Goal: Information Seeking & Learning: Learn about a topic

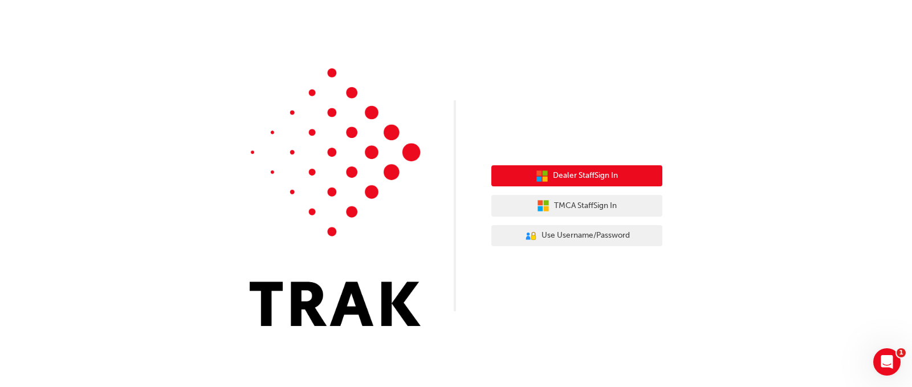
click at [567, 171] on span "Dealer Staff Sign In" at bounding box center [585, 175] width 65 height 13
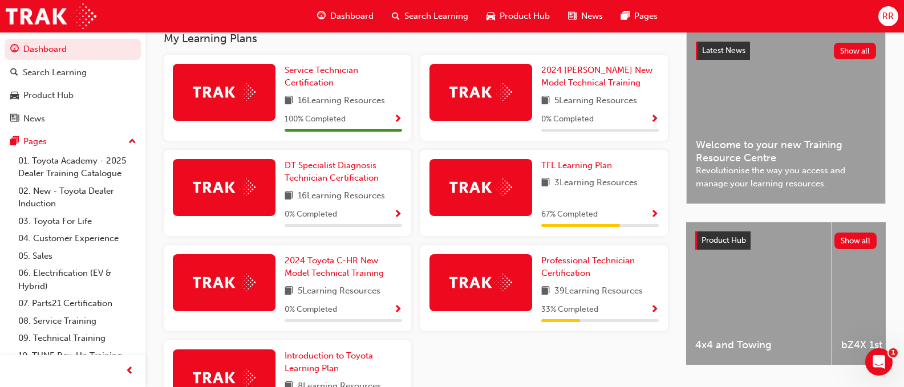
scroll to position [285, 0]
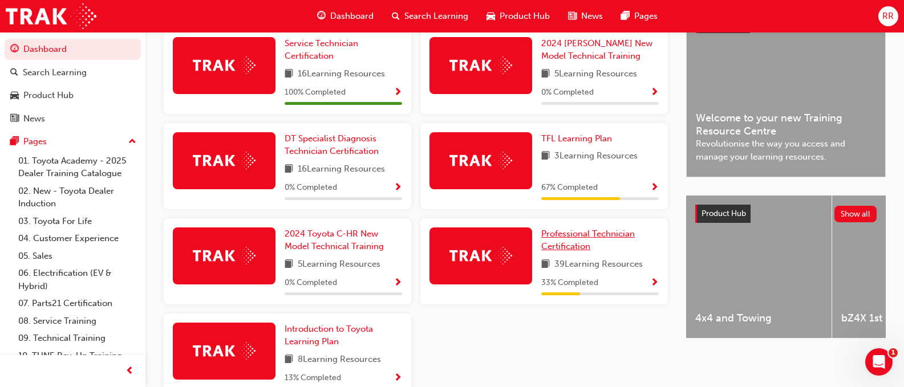
click at [562, 241] on span "Professional Technician Certification" at bounding box center [588, 240] width 94 height 23
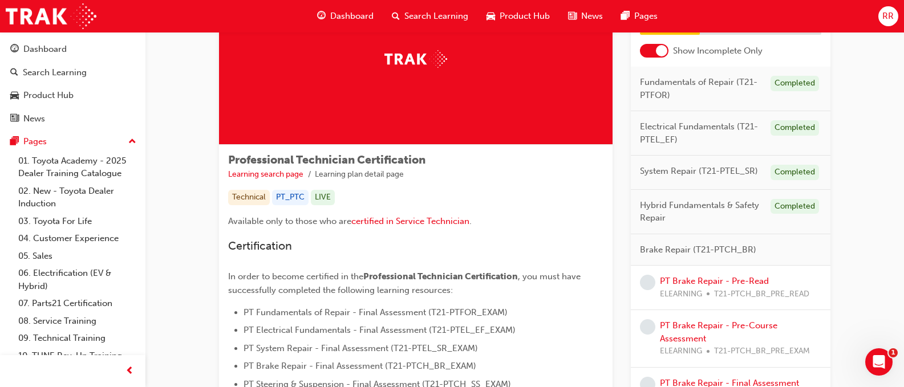
scroll to position [114, 0]
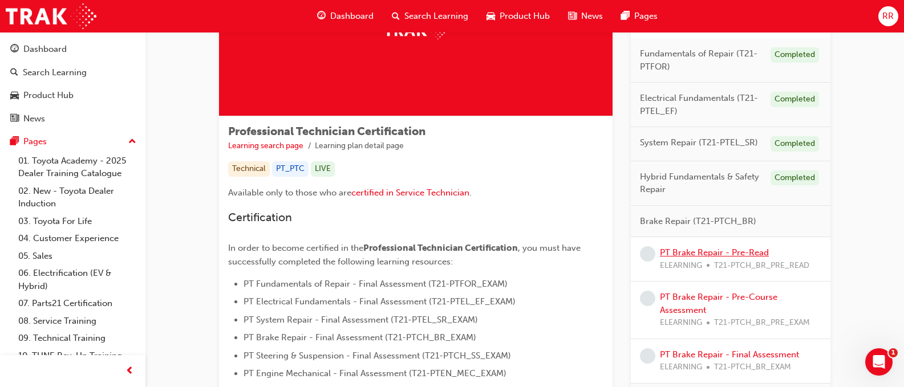
click at [688, 251] on link "PT Brake Repair - Pre-Read" at bounding box center [714, 253] width 109 height 10
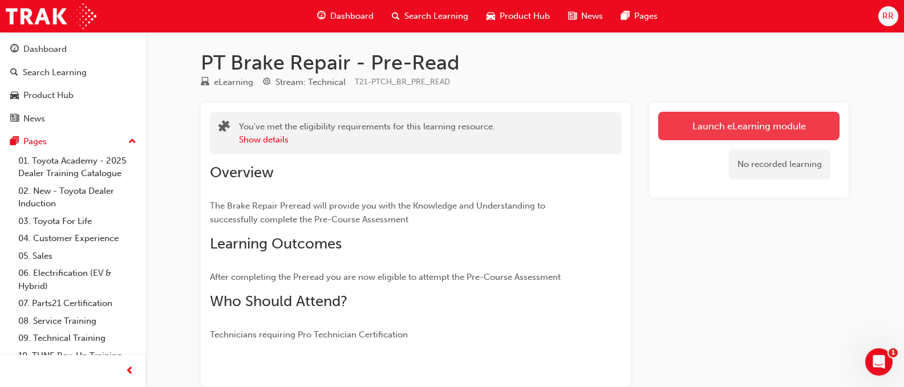
click at [758, 125] on link "Launch eLearning module" at bounding box center [748, 126] width 181 height 29
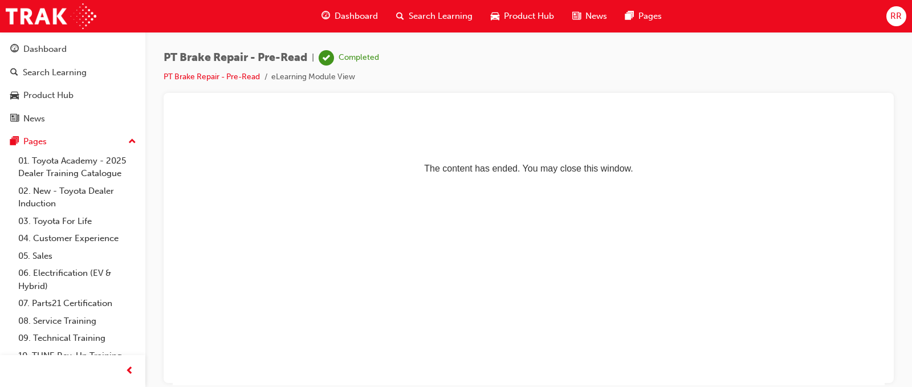
click at [356, 16] on span "Dashboard" at bounding box center [356, 16] width 43 height 13
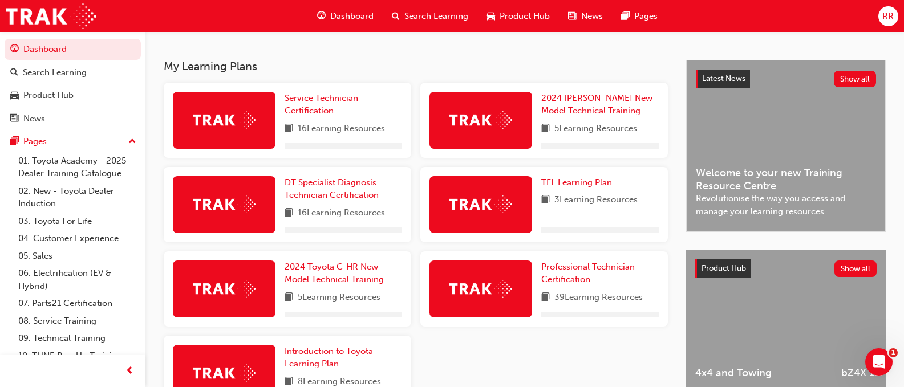
scroll to position [285, 0]
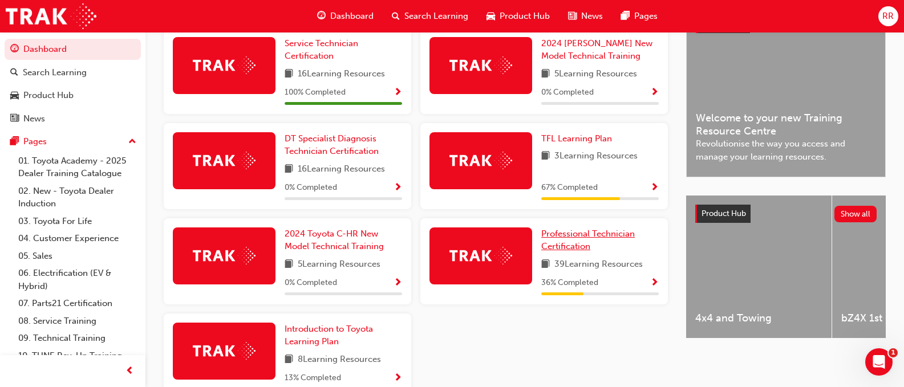
click at [576, 239] on span "Professional Technician Certification" at bounding box center [588, 240] width 94 height 23
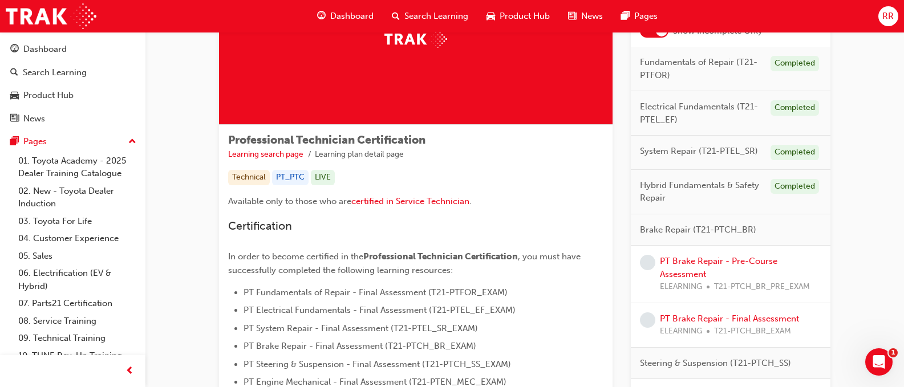
scroll to position [114, 0]
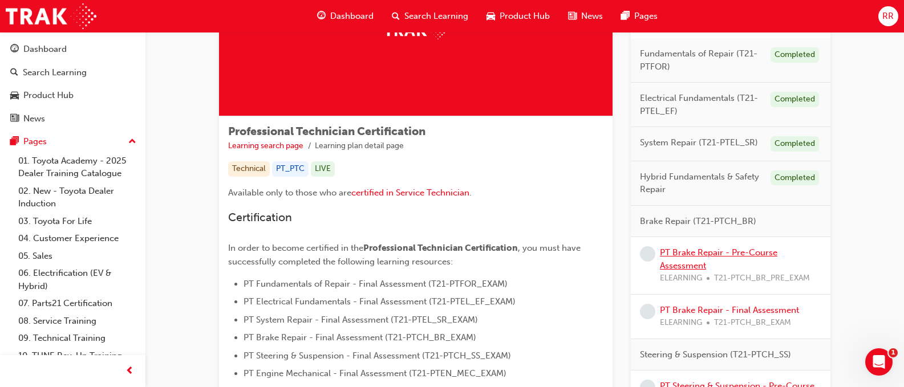
click at [695, 253] on link "PT Brake Repair - Pre-Course Assessment" at bounding box center [718, 259] width 117 height 23
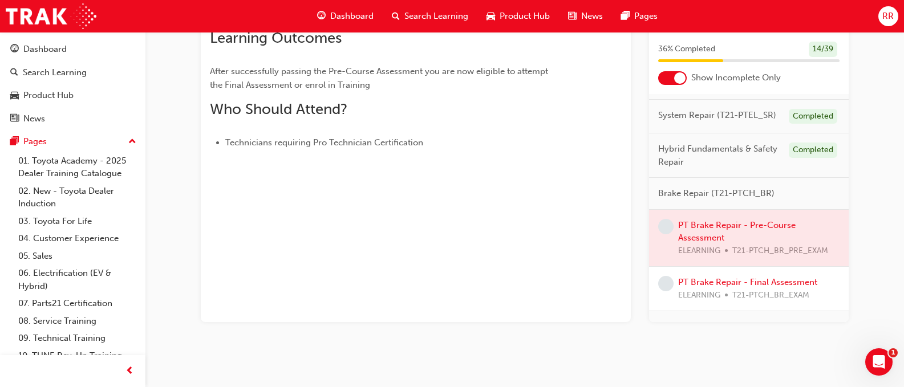
scroll to position [91, 0]
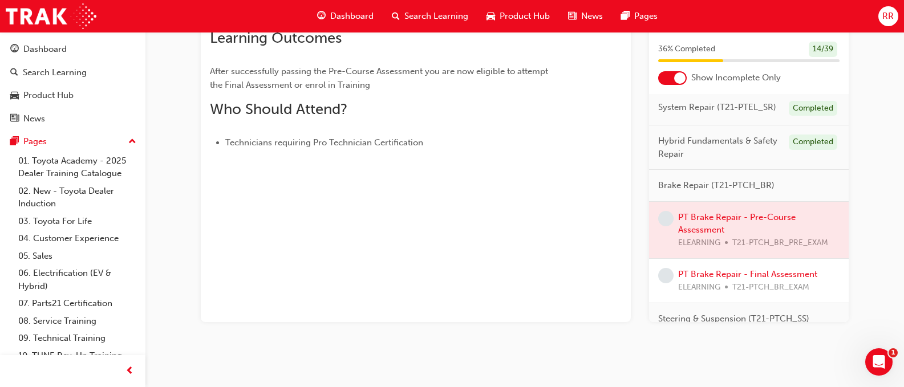
click at [691, 236] on div at bounding box center [749, 230] width 200 height 57
click at [880, 363] on icon "Open Intercom Messenger" at bounding box center [877, 360] width 19 height 19
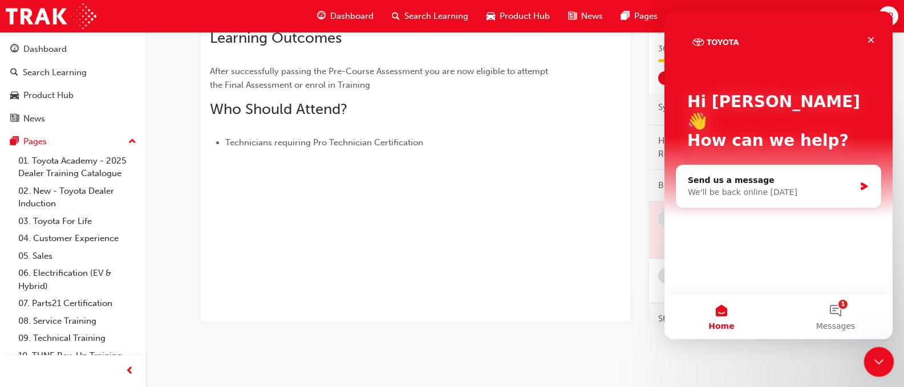
scroll to position [0, 0]
click at [871, 43] on icon "Close" at bounding box center [870, 39] width 9 height 9
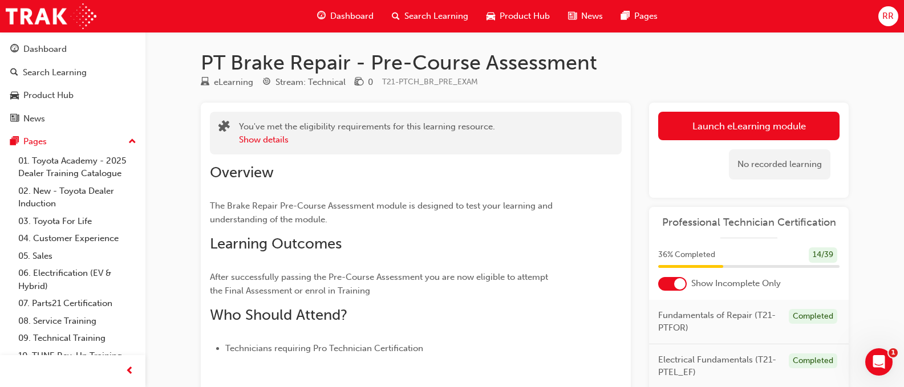
click at [890, 14] on span "RR" at bounding box center [887, 16] width 11 height 13
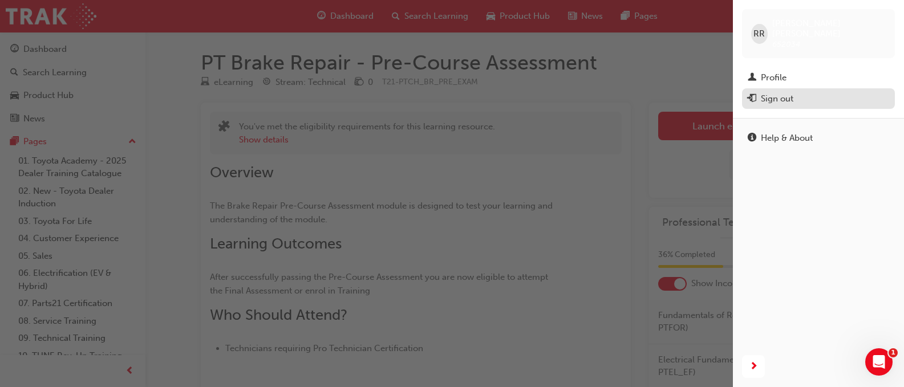
click at [790, 92] on div "Sign out" at bounding box center [777, 98] width 33 height 13
